Goal: Task Accomplishment & Management: Use online tool/utility

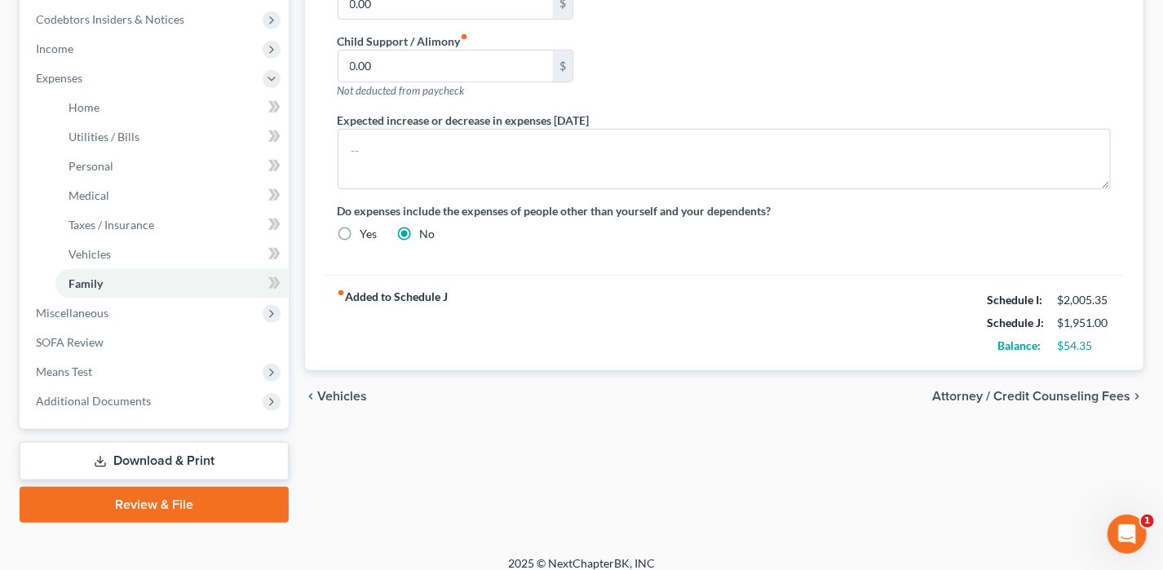
scroll to position [489, 0]
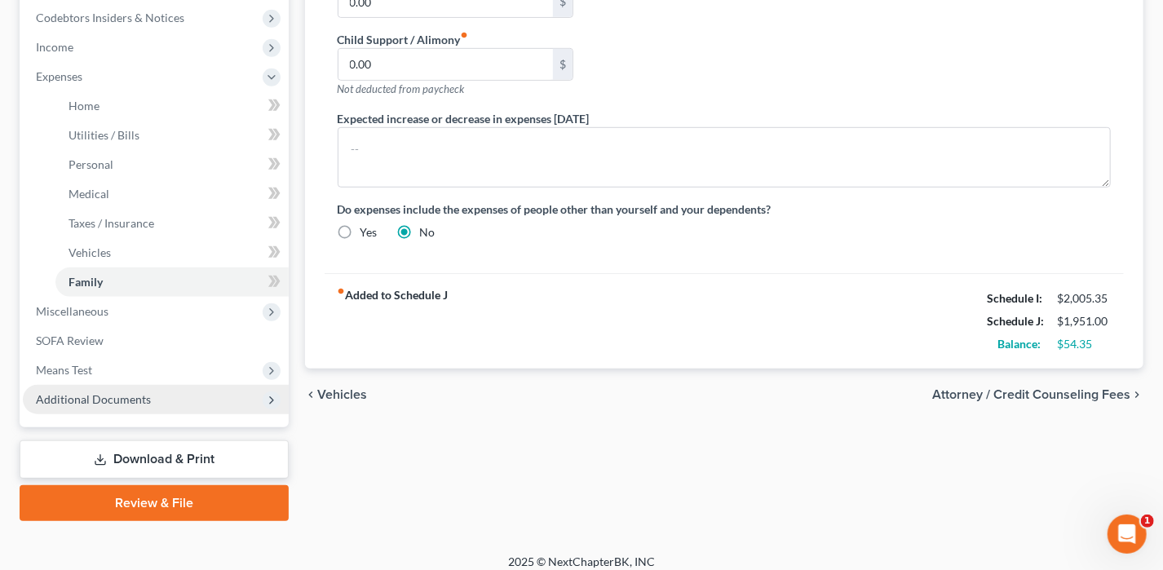
click at [137, 398] on span "Additional Documents" at bounding box center [93, 399] width 115 height 14
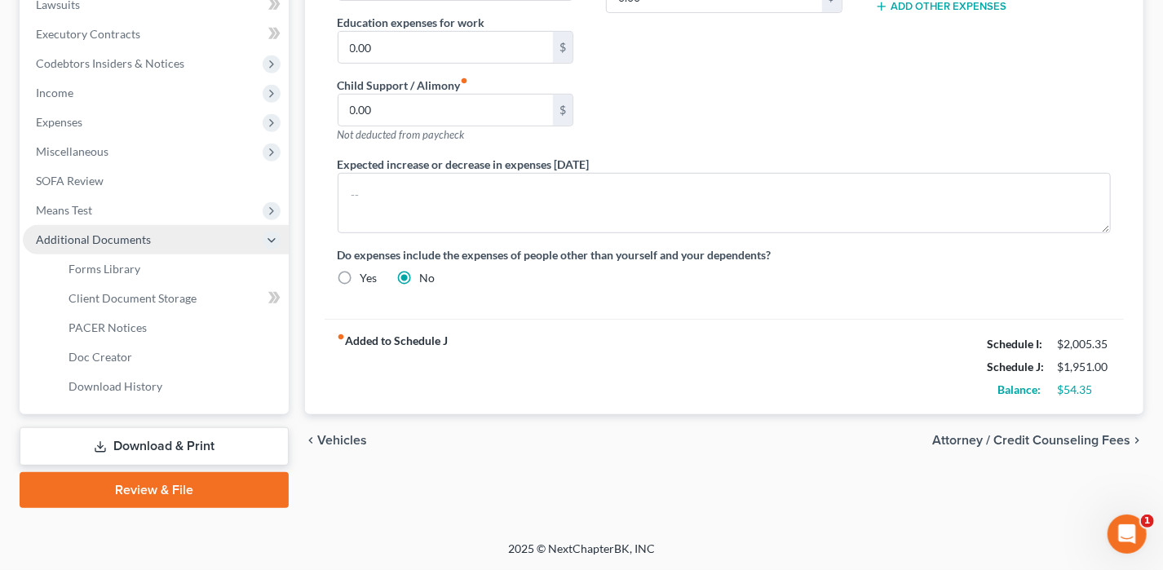
scroll to position [441, 0]
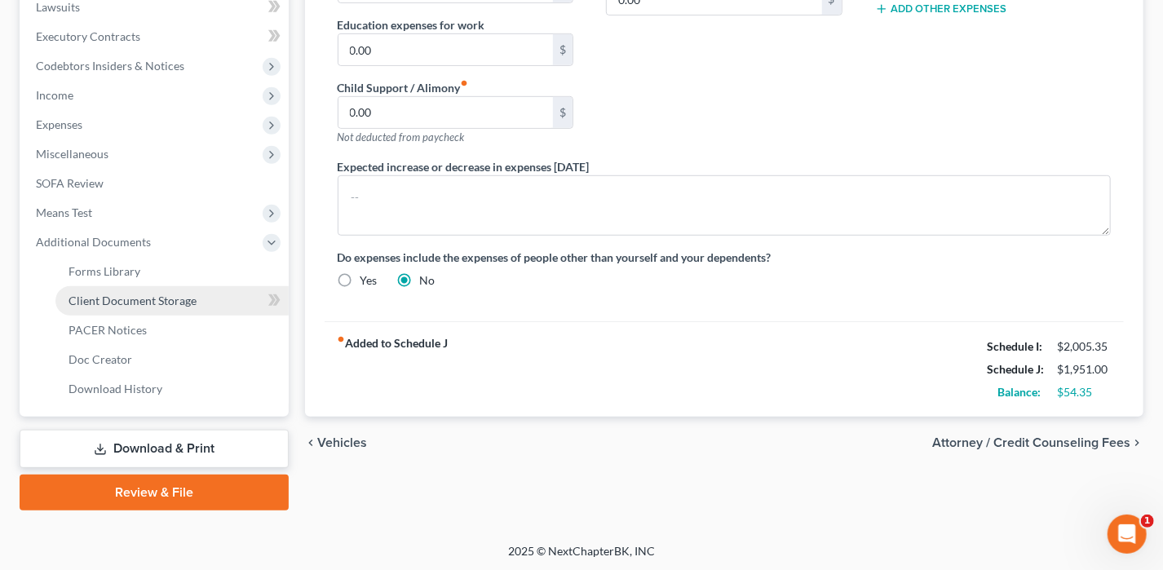
click at [140, 289] on link "Client Document Storage" at bounding box center [171, 300] width 233 height 29
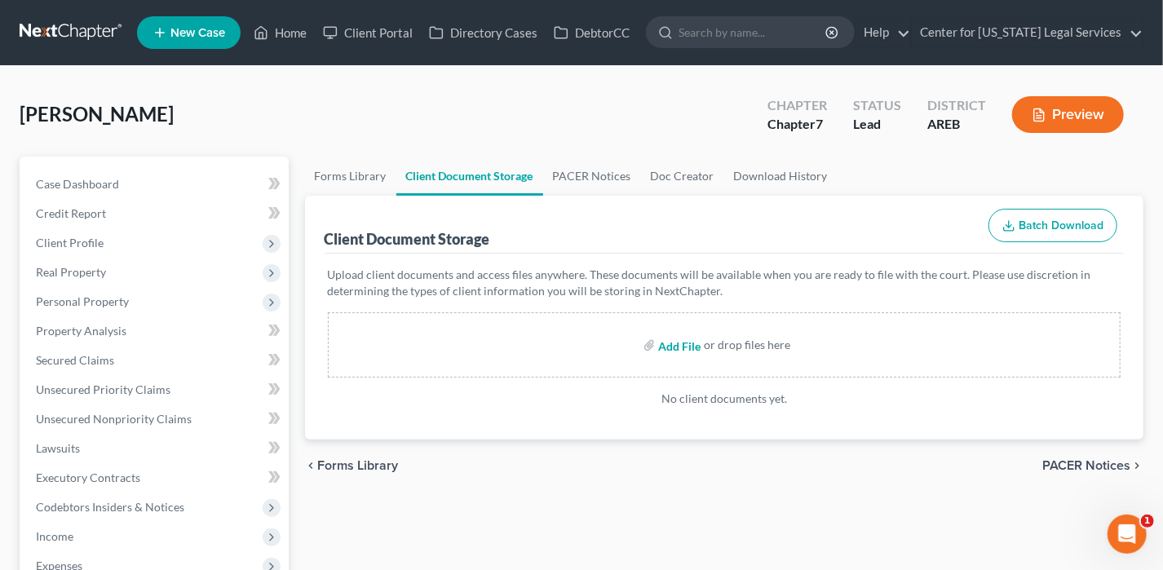
click at [672, 343] on input "file" at bounding box center [677, 344] width 39 height 29
type input "C:\fakepath\Credit Certificate Course [PERSON_NAME].pdf"
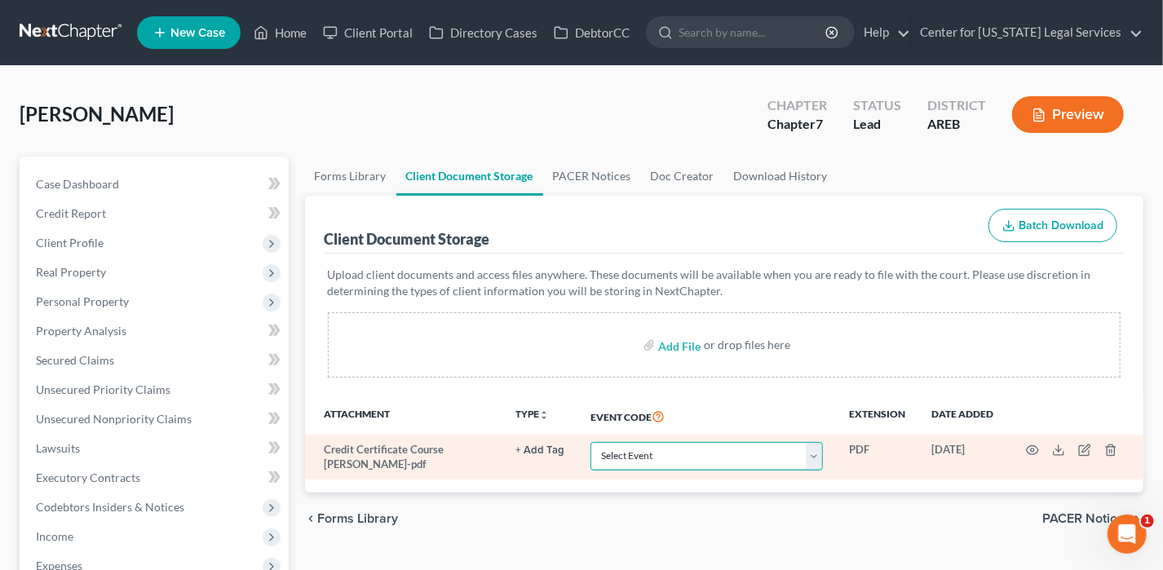
click at [770, 450] on select "Select Event Certificate of Credit Counseling - Debtor Certificate of Credit Co…" at bounding box center [707, 456] width 233 height 29
select select "0"
click at [591, 442] on select "Select Event Certificate of Credit Counseling - Debtor Certificate of Credit Co…" at bounding box center [707, 456] width 233 height 29
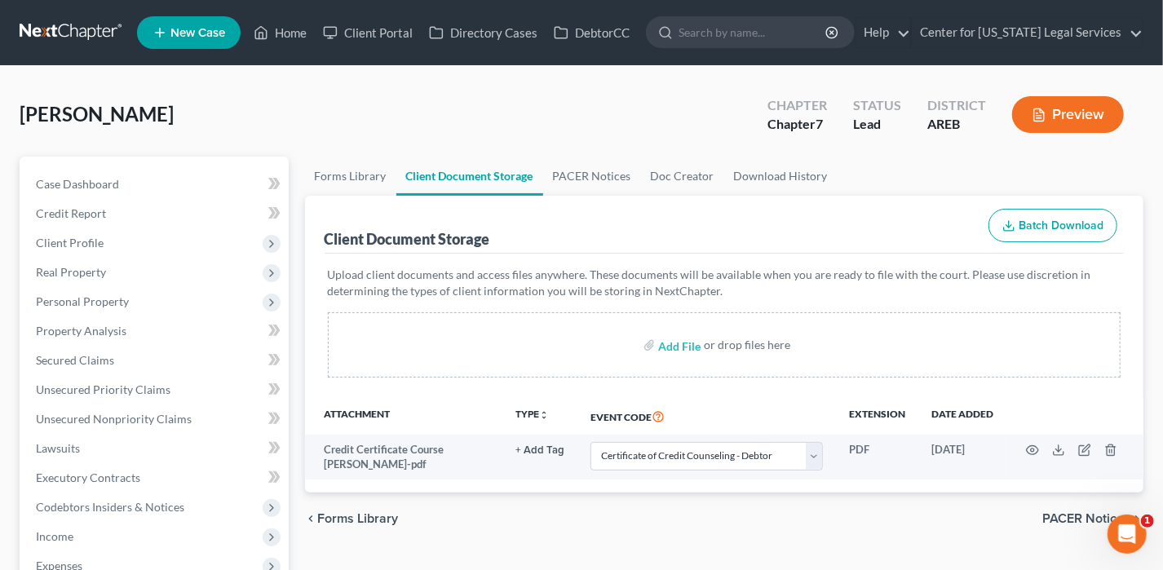
click at [1075, 505] on div "chevron_left Forms Library PACER Notices chevron_right" at bounding box center [724, 519] width 839 height 52
click at [1057, 514] on span "PACER Notices" at bounding box center [1087, 518] width 88 height 13
